Goal: Task Accomplishment & Management: Manage account settings

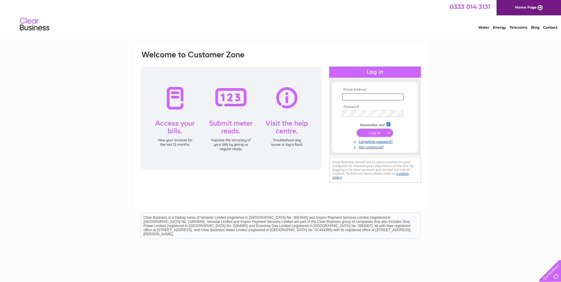
click at [361, 97] on input "text" at bounding box center [373, 97] width 62 height 7
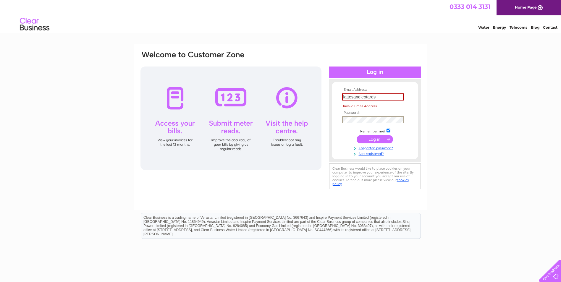
click at [354, 113] on tbody "Email Address: lattesandleotards Invalid Email Address Password: Remember me?" at bounding box center [375, 122] width 69 height 68
click at [378, 98] on input "lattesandleotards" at bounding box center [373, 97] width 62 height 7
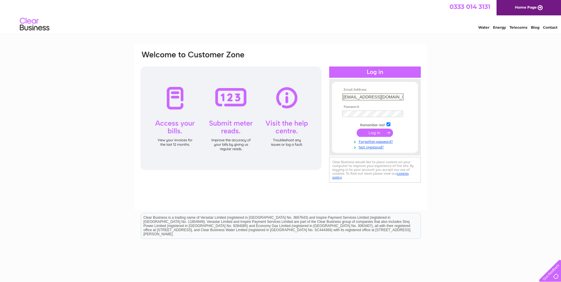
scroll to position [0, 1]
type input "lattesandleotards@outlook.com"
click at [357, 129] on input "submit" at bounding box center [375, 133] width 36 height 8
click at [373, 133] on input "submit" at bounding box center [375, 132] width 36 height 8
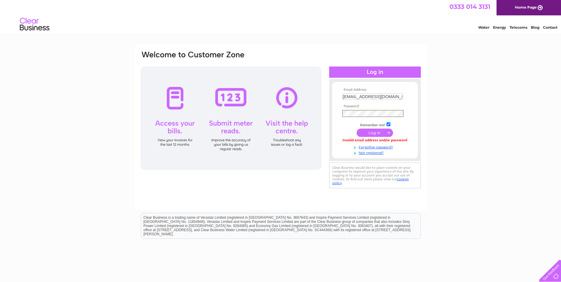
click at [357, 129] on input "submit" at bounding box center [375, 133] width 36 height 8
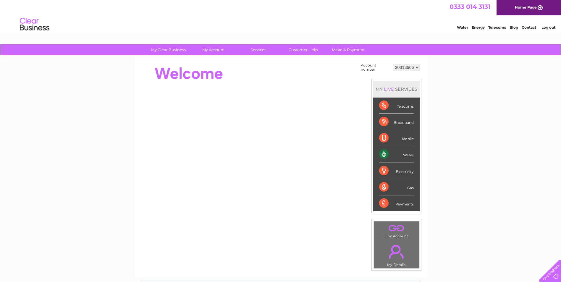
click at [465, 28] on link "Water" at bounding box center [462, 27] width 11 height 4
click at [418, 67] on select "30313666" at bounding box center [406, 67] width 27 height 7
click at [393, 64] on select "30313666" at bounding box center [406, 67] width 27 height 7
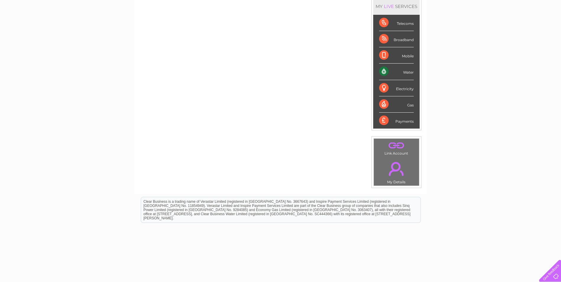
scroll to position [100, 0]
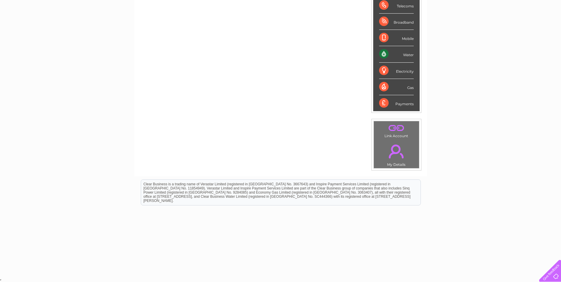
click at [397, 150] on link "." at bounding box center [396, 151] width 42 height 21
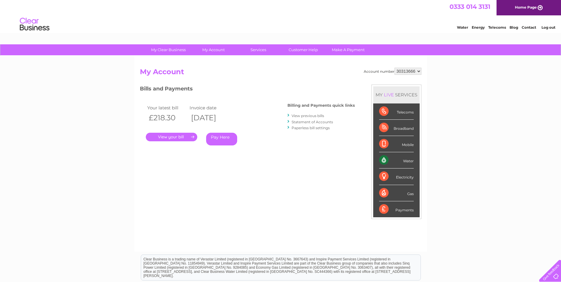
click at [173, 137] on link "." at bounding box center [171, 137] width 51 height 9
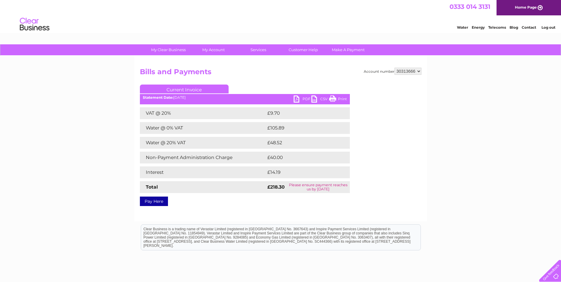
click at [304, 100] on link "PDF" at bounding box center [303, 100] width 18 height 9
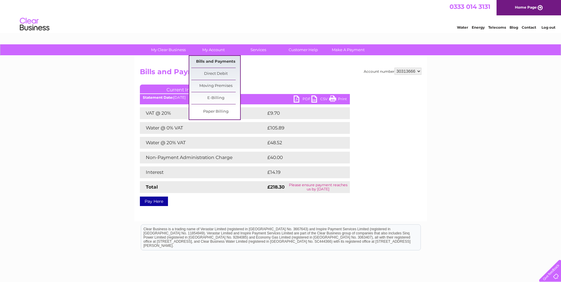
click at [218, 61] on link "Bills and Payments" at bounding box center [215, 62] width 49 height 12
click at [217, 62] on link "Bills and Payments" at bounding box center [215, 62] width 49 height 12
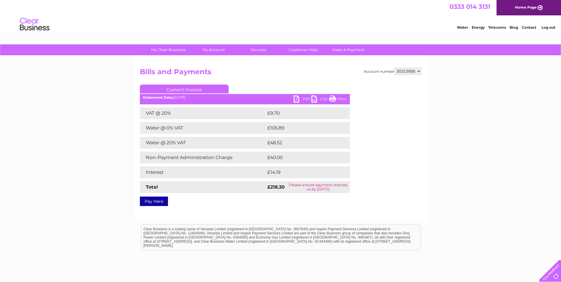
click at [265, 76] on h2 "Bills and Payments" at bounding box center [281, 73] width 282 height 11
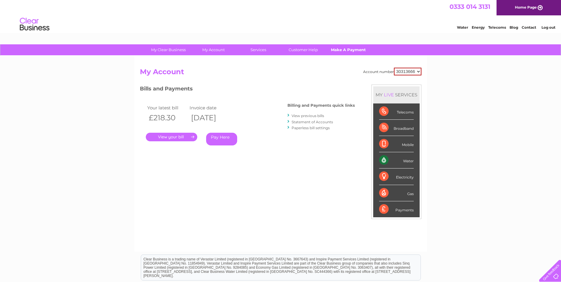
click at [343, 49] on link "Make A Payment" at bounding box center [348, 49] width 49 height 11
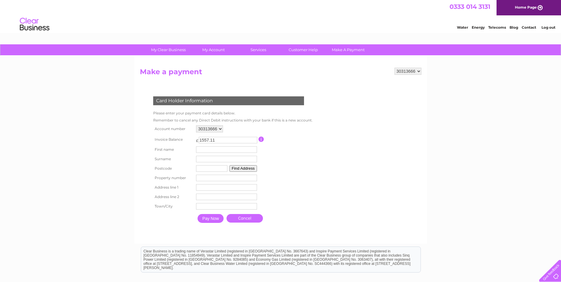
drag, startPoint x: 217, startPoint y: 141, endPoint x: 199, endPoint y: 141, distance: 18.1
click at [199, 141] on input "1557.11" at bounding box center [228, 140] width 59 height 7
click at [270, 75] on h2 "Make a payment" at bounding box center [281, 73] width 282 height 11
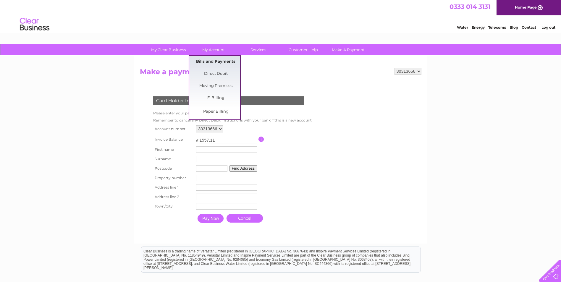
click at [208, 62] on link "Bills and Payments" at bounding box center [215, 62] width 49 height 12
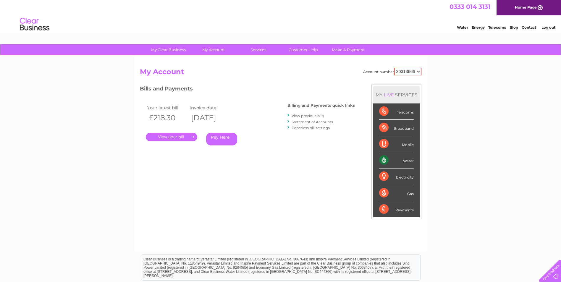
click at [289, 116] on div at bounding box center [289, 116] width 3 height 6
click at [299, 116] on link "View previous bills" at bounding box center [308, 116] width 33 height 4
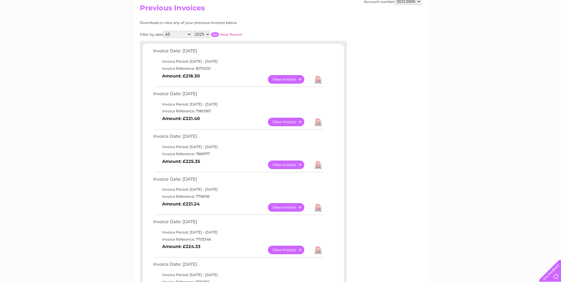
scroll to position [59, 0]
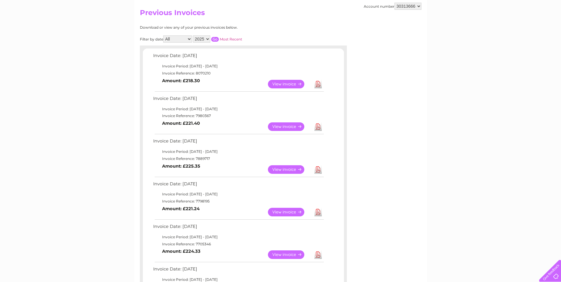
click at [281, 85] on link "View" at bounding box center [289, 84] width 43 height 9
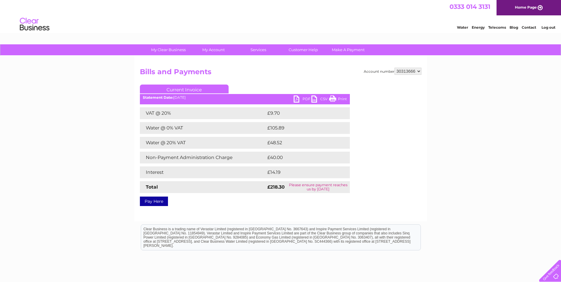
click at [304, 99] on link "PDF" at bounding box center [303, 100] width 18 height 9
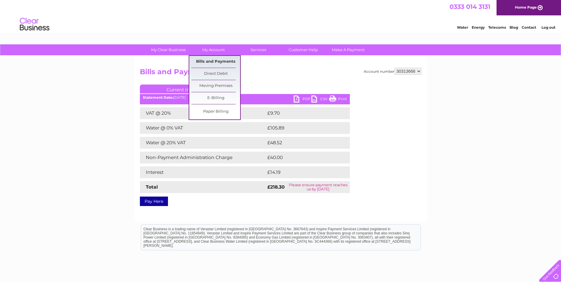
click at [213, 63] on link "Bills and Payments" at bounding box center [215, 62] width 49 height 12
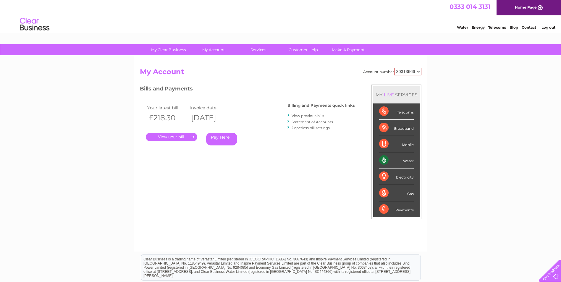
click at [188, 139] on link "." at bounding box center [171, 137] width 51 height 9
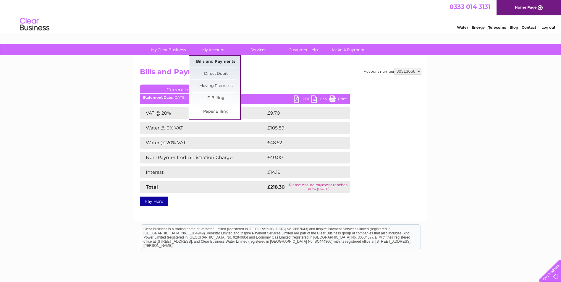
click at [218, 61] on link "Bills and Payments" at bounding box center [215, 62] width 49 height 12
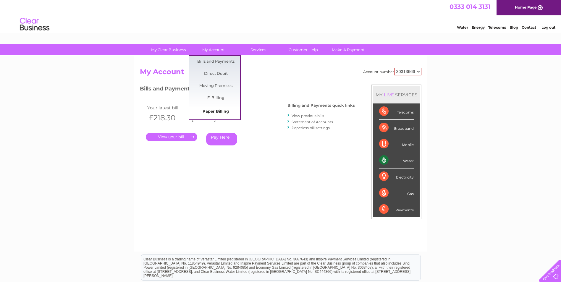
click at [216, 112] on link "Paper Billing" at bounding box center [215, 112] width 49 height 12
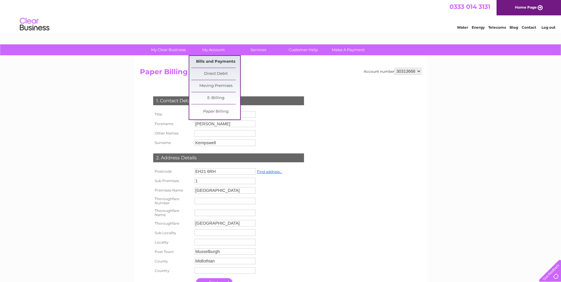
click at [215, 62] on link "Bills and Payments" at bounding box center [215, 62] width 49 height 12
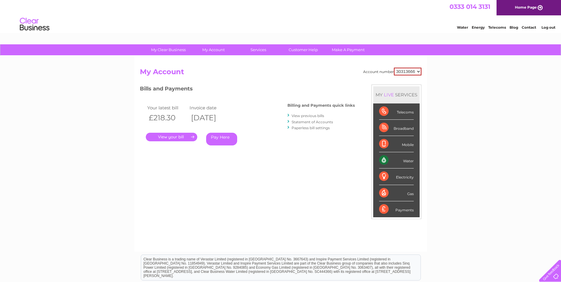
click at [299, 116] on link "View previous bills" at bounding box center [308, 116] width 33 height 4
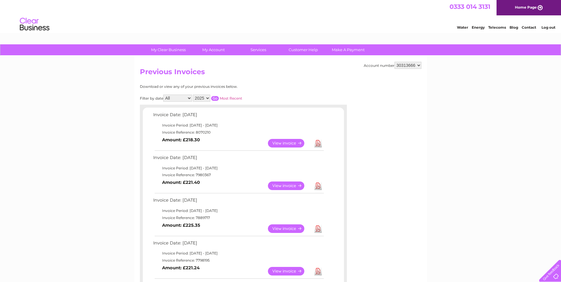
click at [293, 84] on div "Account number 30313666 Previous Invoices Download or view any of your previous…" at bounding box center [280, 268] width 293 height 425
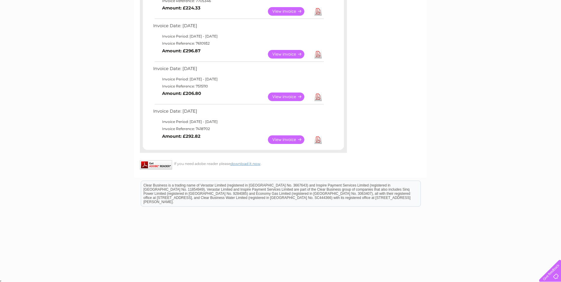
scroll to position [304, 0]
click at [280, 140] on link "View" at bounding box center [289, 139] width 43 height 9
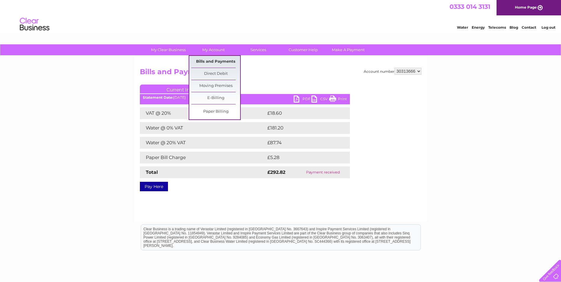
click at [216, 61] on link "Bills and Payments" at bounding box center [215, 62] width 49 height 12
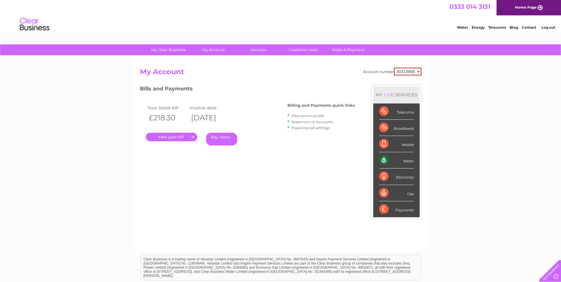
click at [307, 128] on link "Paperless bill settings" at bounding box center [311, 128] width 38 height 4
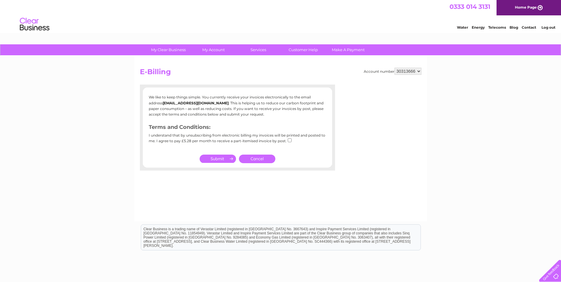
click at [288, 140] on input "checkbox" at bounding box center [290, 140] width 4 height 4
checkbox input "true"
click at [218, 162] on input "submit" at bounding box center [218, 159] width 36 height 8
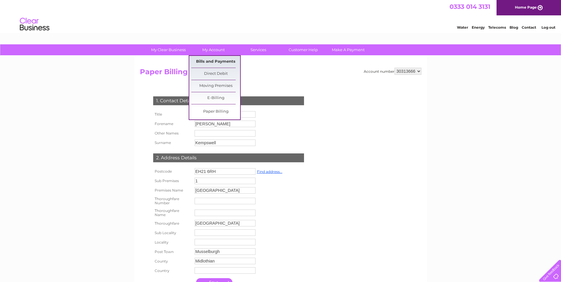
click at [224, 61] on link "Bills and Payments" at bounding box center [215, 62] width 49 height 12
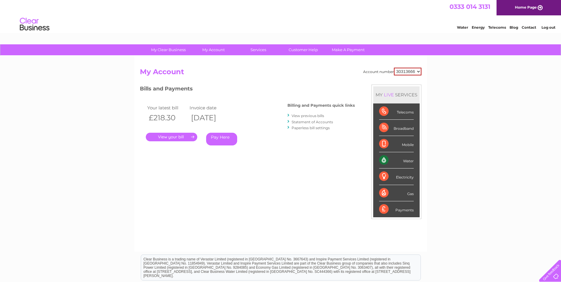
click at [304, 122] on link "Statement of Accounts" at bounding box center [312, 122] width 41 height 4
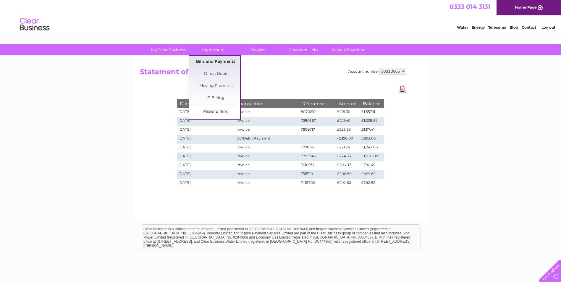
click at [215, 60] on link "Bills and Payments" at bounding box center [215, 62] width 49 height 12
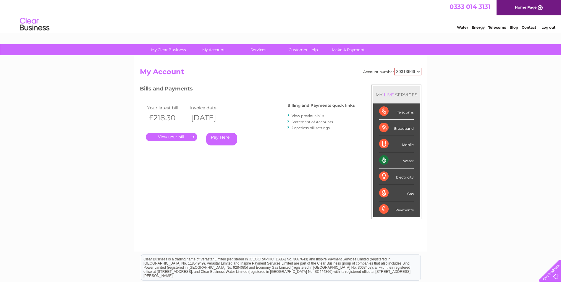
click at [310, 115] on link "View previous bills" at bounding box center [308, 116] width 33 height 4
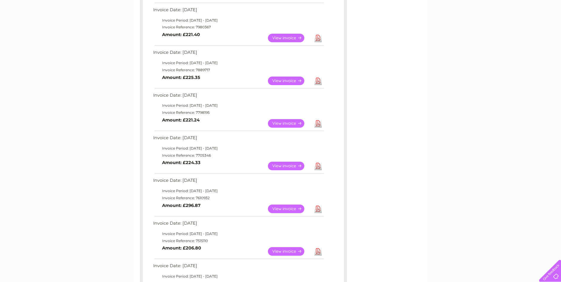
scroll to position [296, 0]
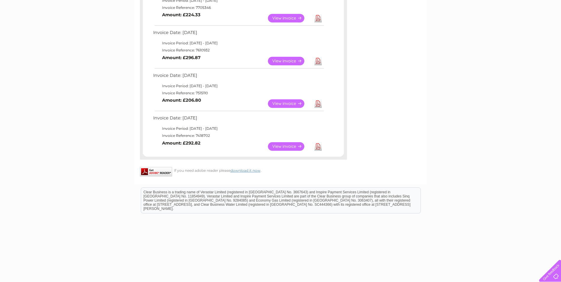
click at [290, 147] on link "View" at bounding box center [289, 146] width 43 height 9
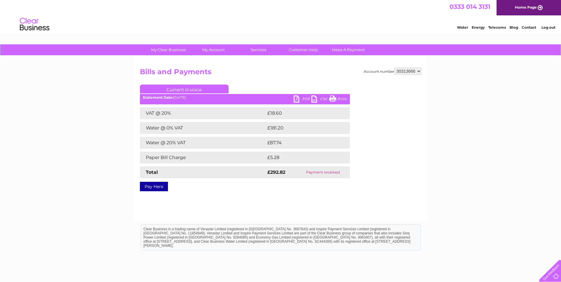
click at [302, 99] on link "PDF" at bounding box center [303, 100] width 18 height 9
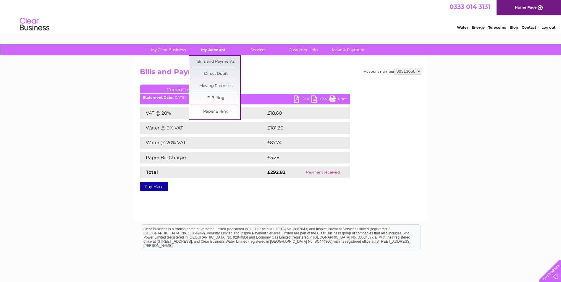
click at [215, 49] on link "My Account" at bounding box center [213, 49] width 49 height 11
click at [214, 61] on link "Bills and Payments" at bounding box center [215, 62] width 49 height 12
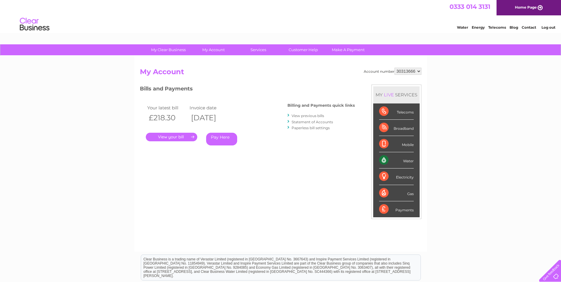
click at [307, 116] on link "View previous bills" at bounding box center [308, 116] width 33 height 4
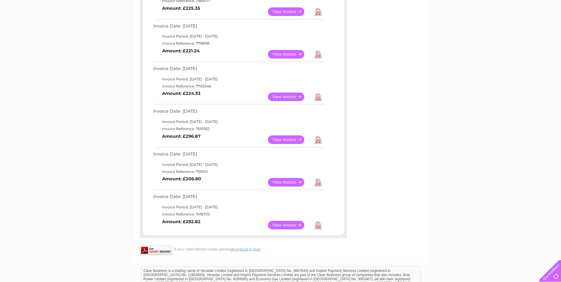
scroll to position [237, 0]
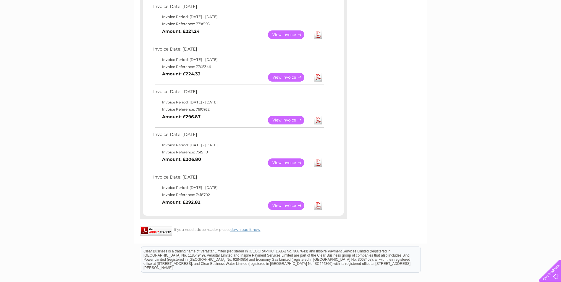
click at [285, 163] on link "View" at bounding box center [289, 163] width 43 height 9
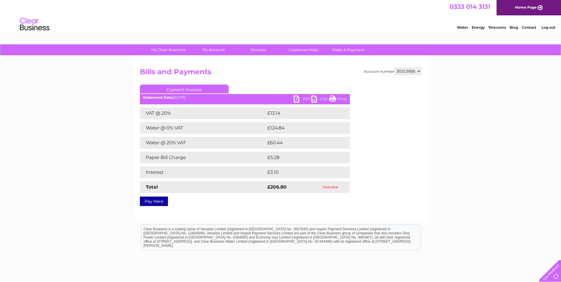
click at [304, 100] on link "PDF" at bounding box center [303, 100] width 18 height 9
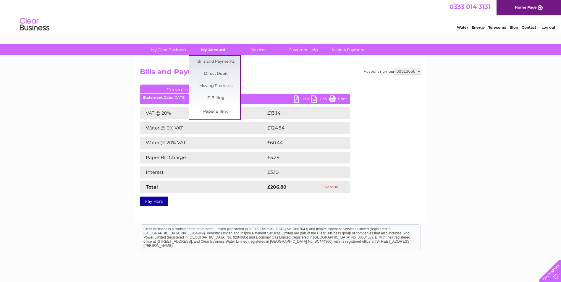
click at [217, 49] on link "My Account" at bounding box center [213, 49] width 49 height 11
click at [215, 60] on link "Bills and Payments" at bounding box center [215, 62] width 49 height 12
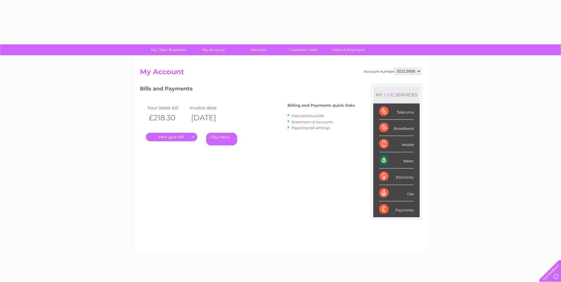
click at [304, 115] on link "View previous bills" at bounding box center [308, 116] width 33 height 4
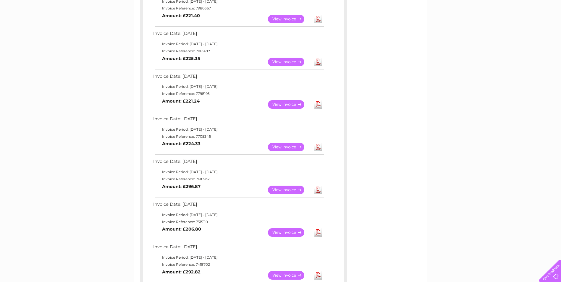
scroll to position [178, 0]
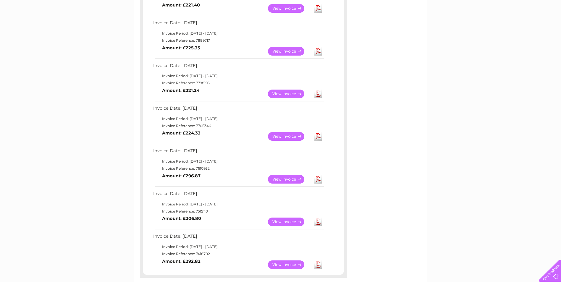
click at [288, 181] on link "View" at bounding box center [289, 179] width 43 height 9
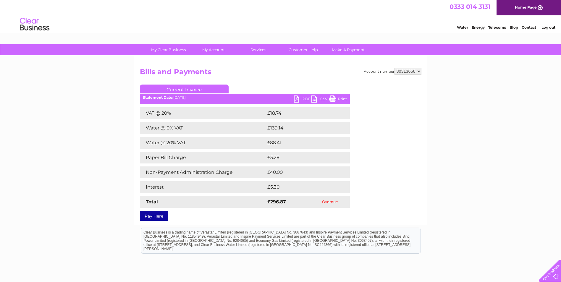
click at [304, 99] on link "PDF" at bounding box center [303, 100] width 18 height 9
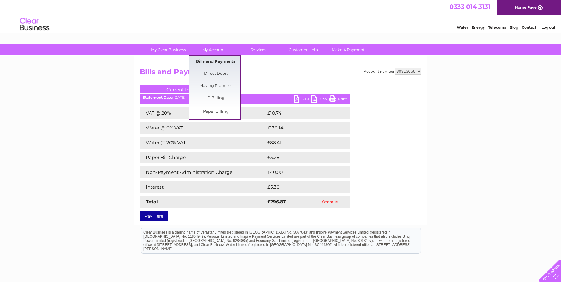
click at [212, 61] on link "Bills and Payments" at bounding box center [215, 62] width 49 height 12
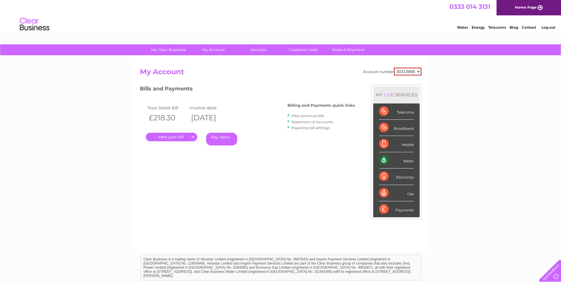
click at [307, 117] on link "View previous bills" at bounding box center [308, 116] width 33 height 4
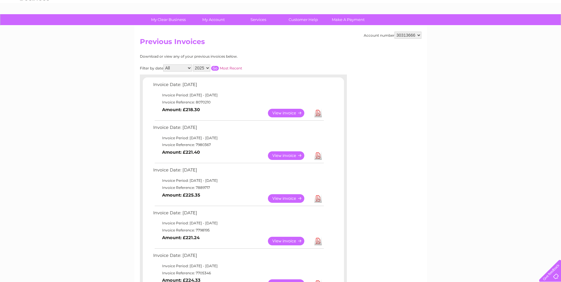
scroll to position [118, 0]
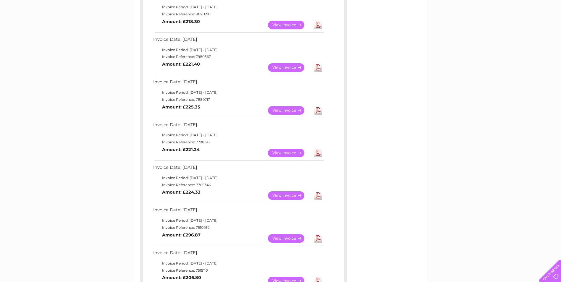
click at [288, 153] on link "View" at bounding box center [289, 153] width 43 height 9
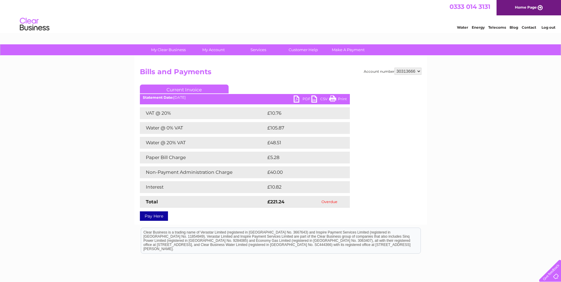
click at [299, 99] on link "PDF" at bounding box center [303, 100] width 18 height 9
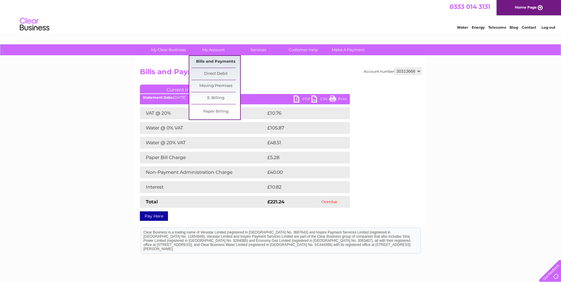
click at [223, 61] on link "Bills and Payments" at bounding box center [215, 62] width 49 height 12
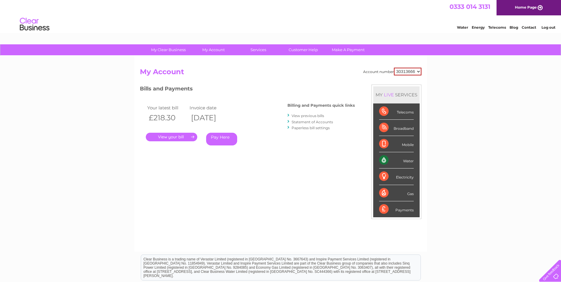
click at [314, 117] on link "View previous bills" at bounding box center [308, 116] width 33 height 4
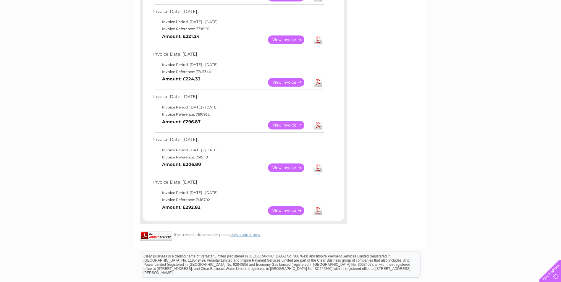
scroll to position [237, 0]
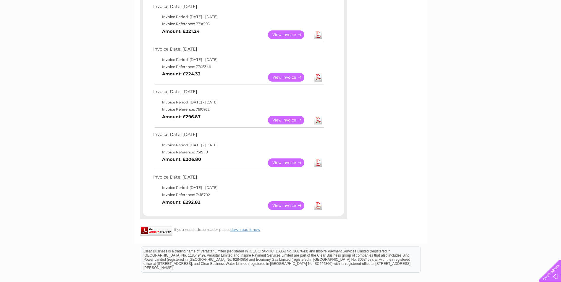
click at [287, 164] on link "View" at bounding box center [289, 163] width 43 height 9
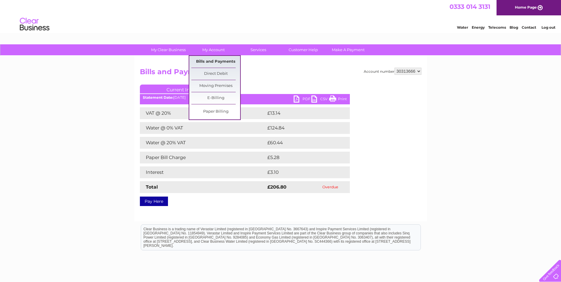
click at [222, 61] on link "Bills and Payments" at bounding box center [215, 62] width 49 height 12
